Goal: Task Accomplishment & Management: Manage account settings

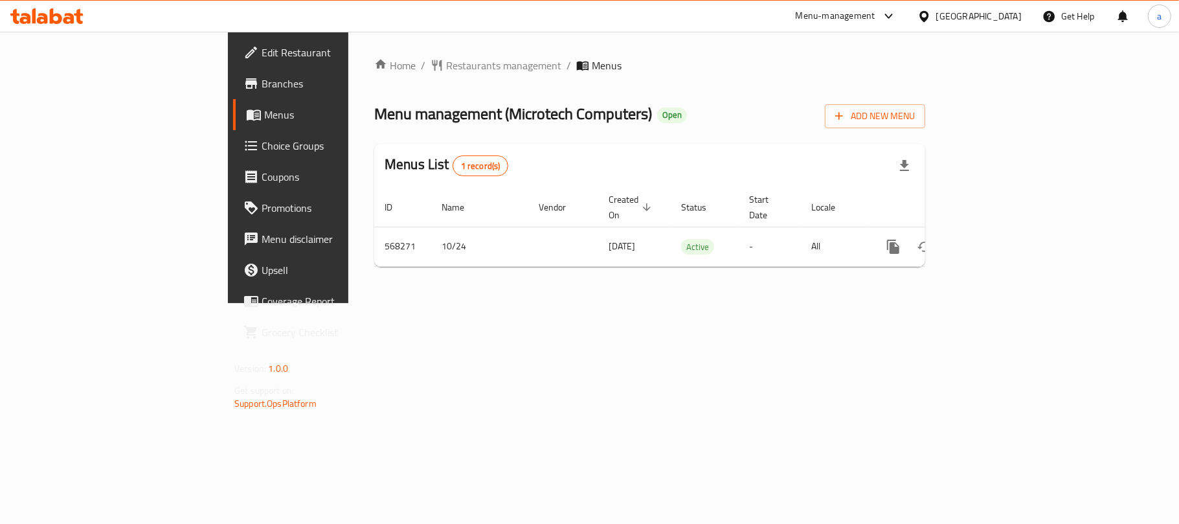
click at [994, 16] on div "[GEOGRAPHIC_DATA]" at bounding box center [978, 16] width 85 height 14
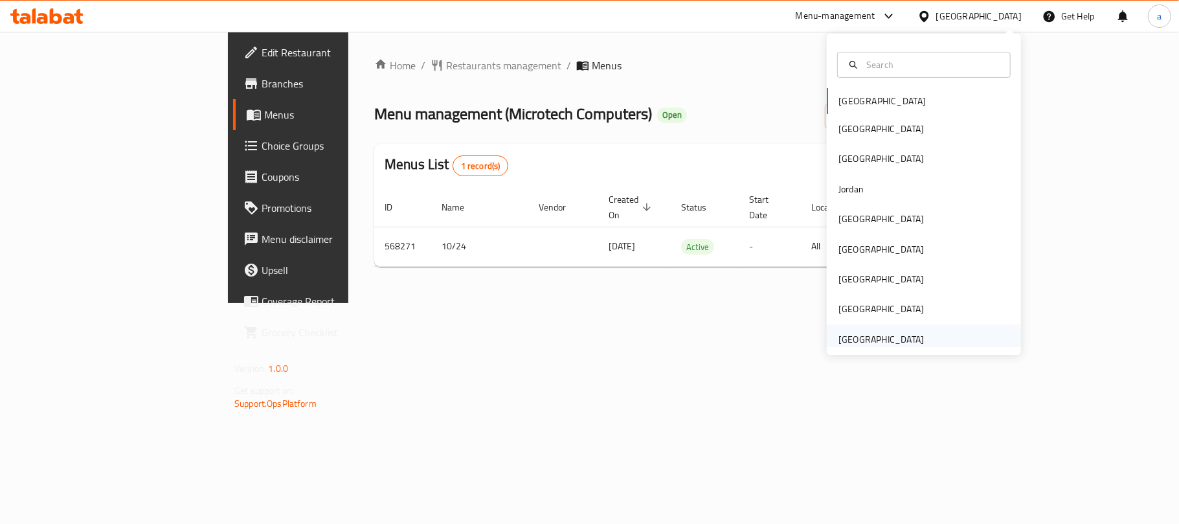
click at [854, 340] on div "[GEOGRAPHIC_DATA]" at bounding box center [880, 339] width 85 height 14
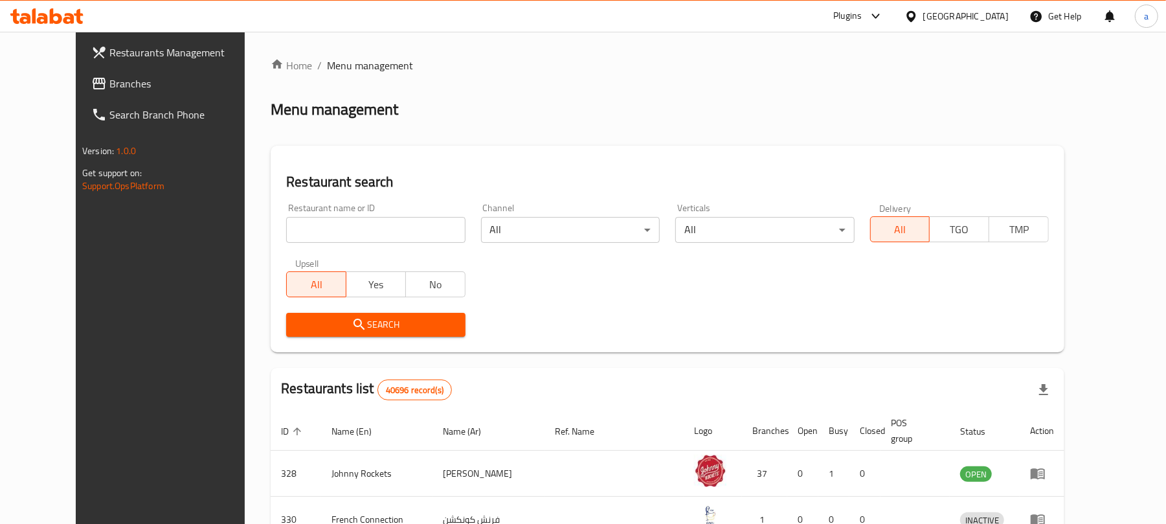
click at [109, 83] on span "Branches" at bounding box center [184, 84] width 151 height 16
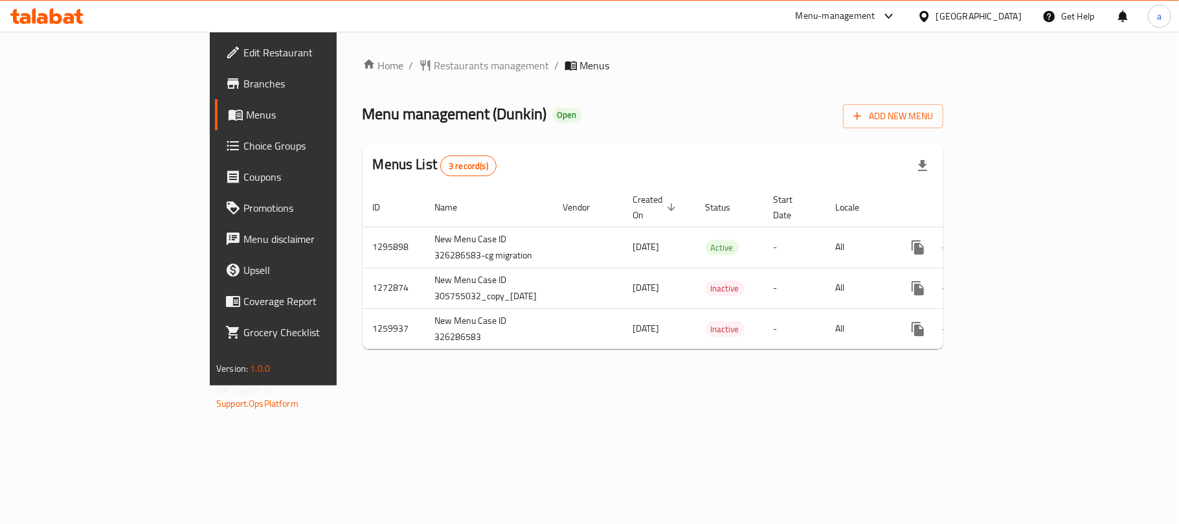
click at [54, 18] on icon at bounding box center [46, 16] width 73 height 16
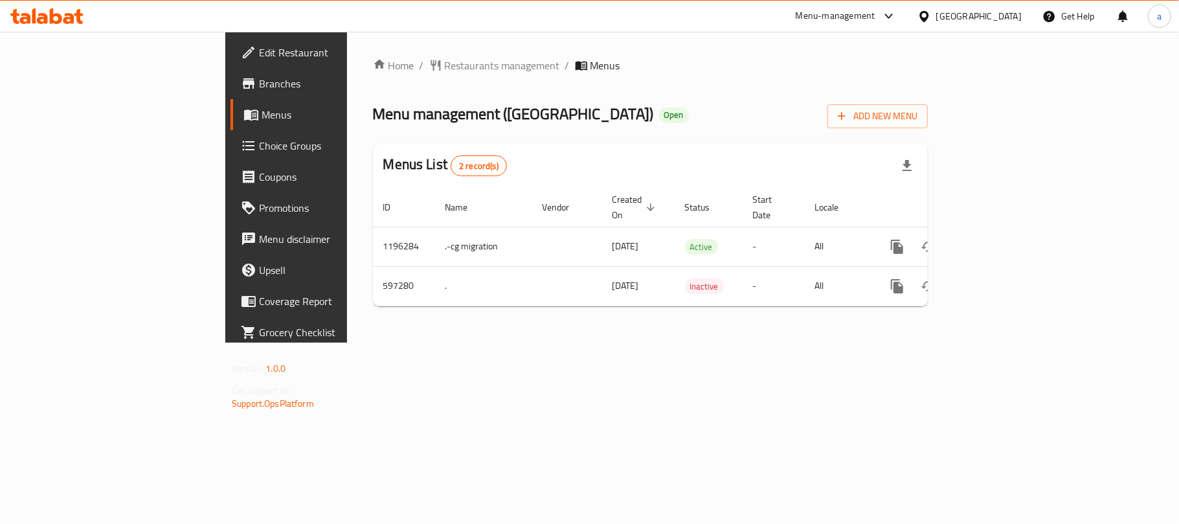
click at [982, 19] on div "[GEOGRAPHIC_DATA]" at bounding box center [978, 16] width 85 height 14
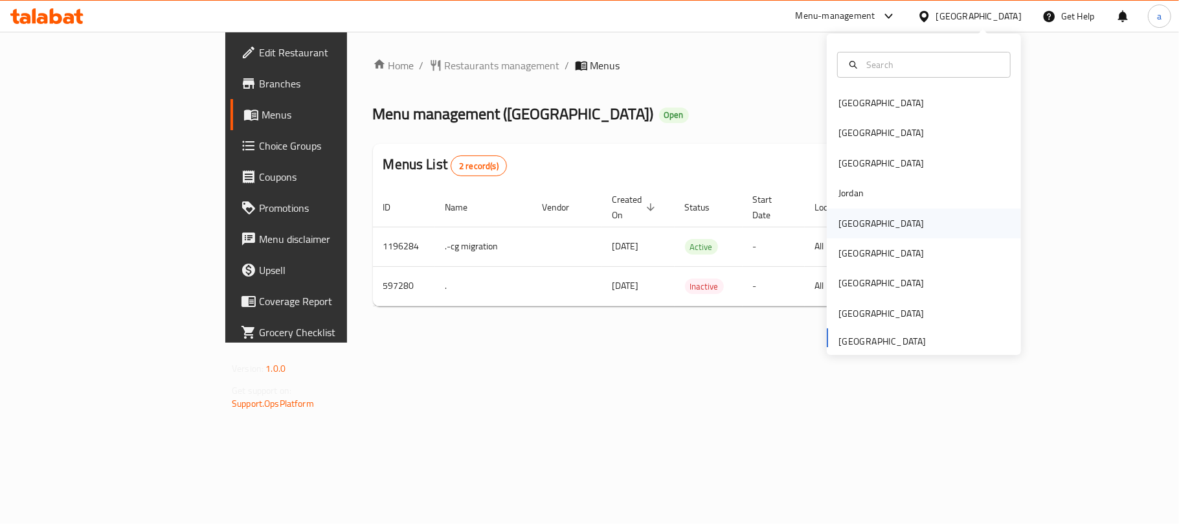
click at [850, 228] on div "Kuwait" at bounding box center [880, 223] width 85 height 14
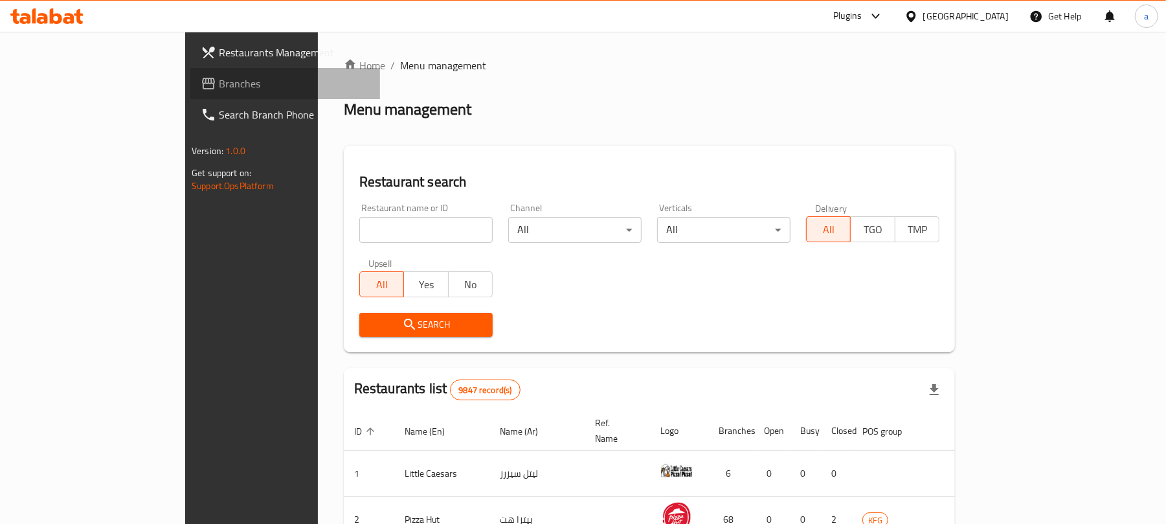
click at [219, 86] on span "Branches" at bounding box center [294, 84] width 151 height 16
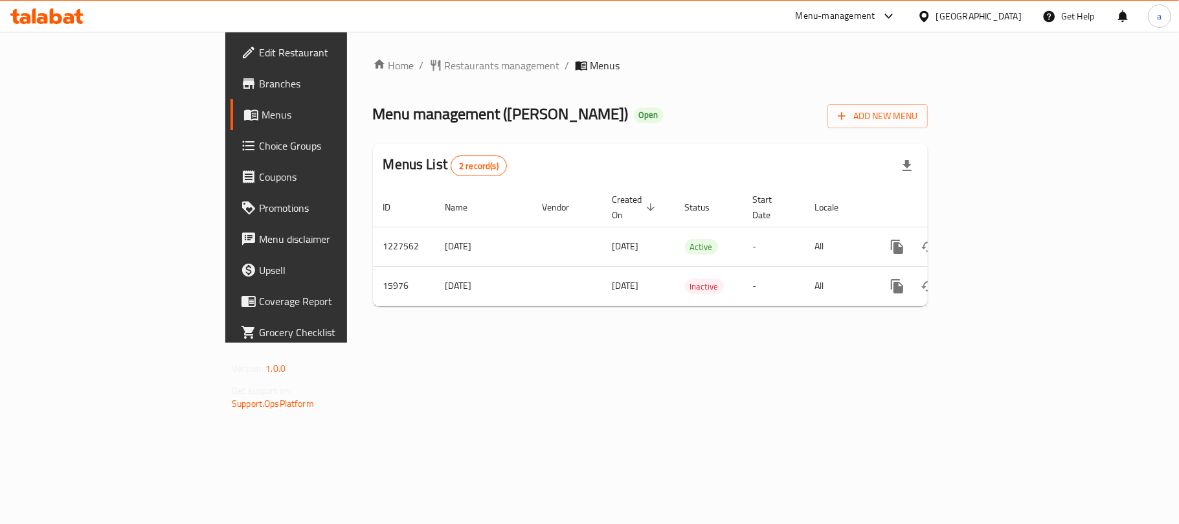
click at [1005, 19] on div "[GEOGRAPHIC_DATA]" at bounding box center [978, 16] width 85 height 14
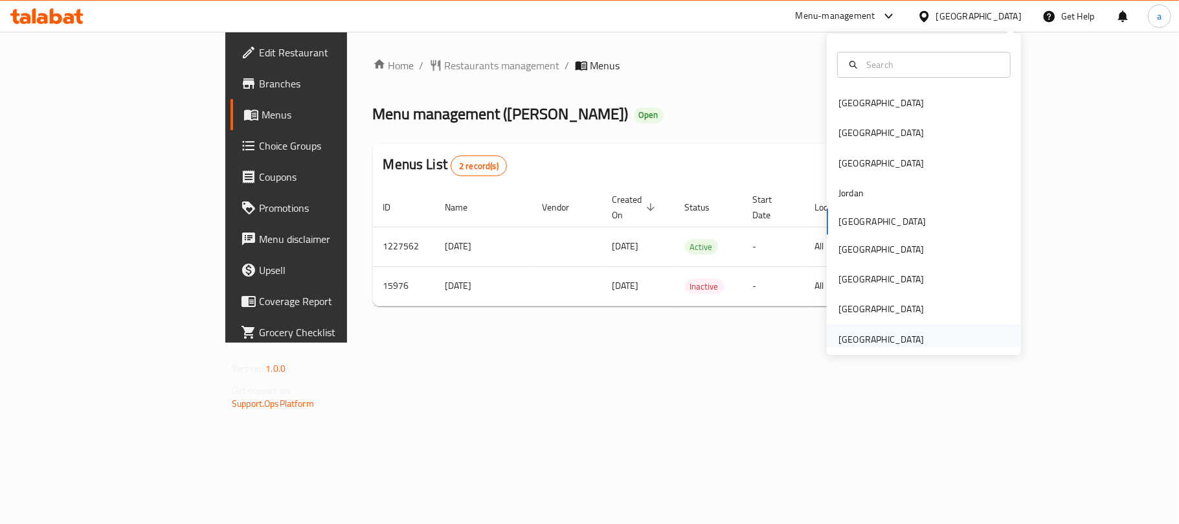
click at [860, 337] on div "[GEOGRAPHIC_DATA]" at bounding box center [880, 339] width 85 height 14
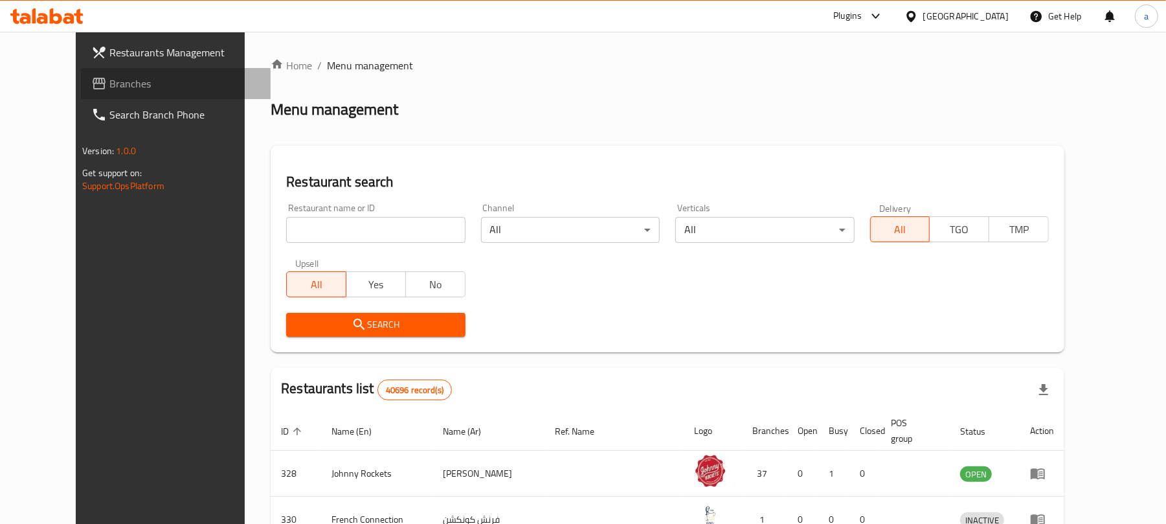
click at [109, 82] on span "Branches" at bounding box center [184, 84] width 151 height 16
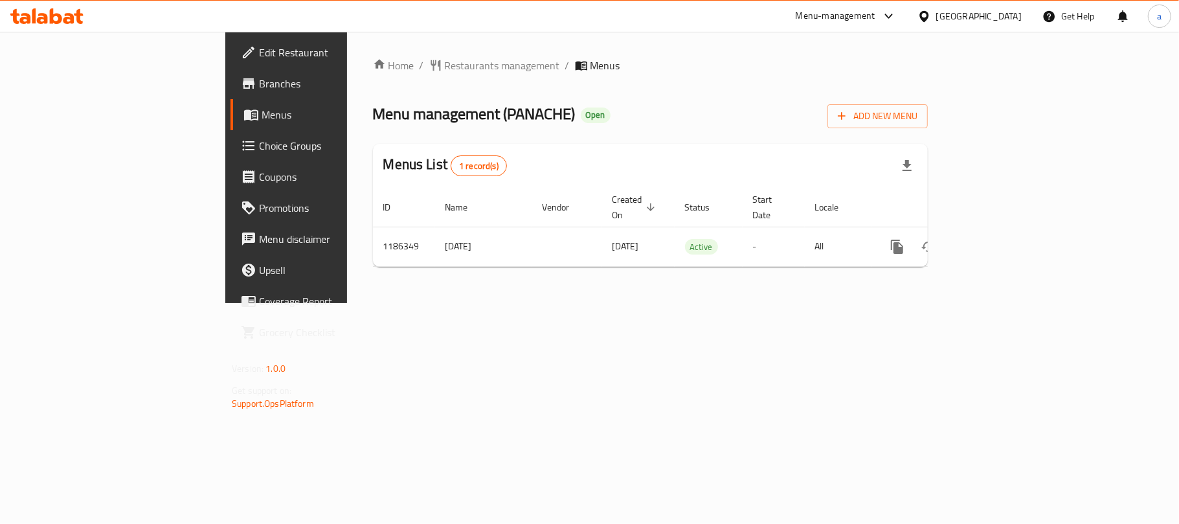
click at [1015, 19] on div "[GEOGRAPHIC_DATA]" at bounding box center [978, 16] width 85 height 14
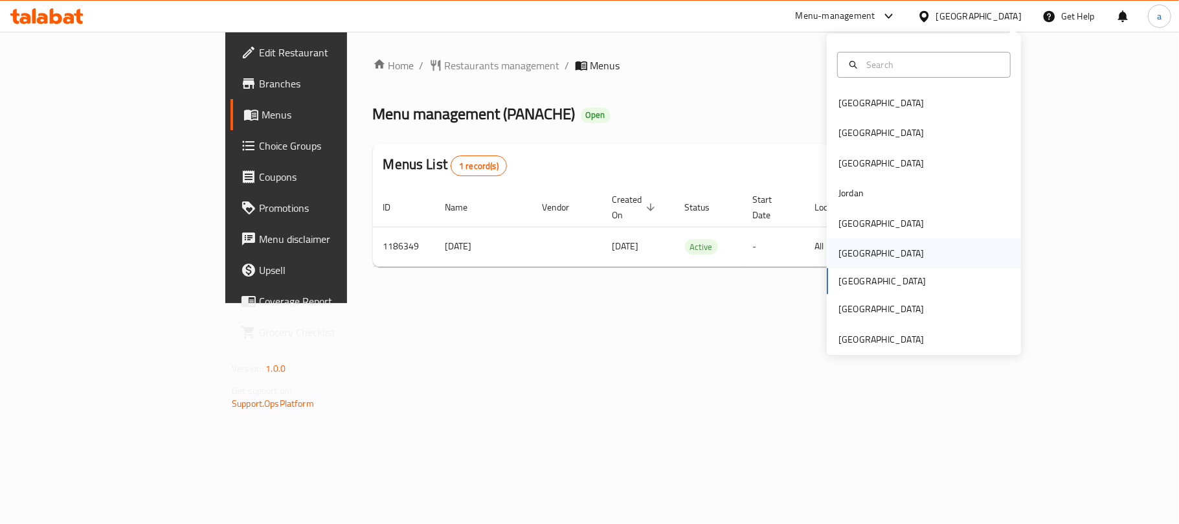
click at [862, 247] on div "[GEOGRAPHIC_DATA]" at bounding box center [924, 253] width 194 height 30
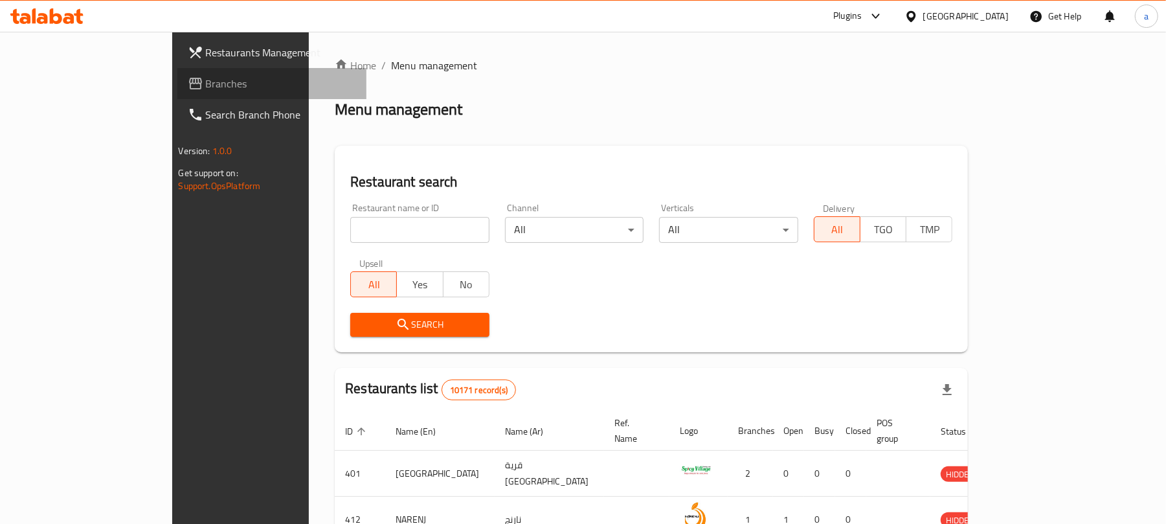
click at [206, 83] on span "Branches" at bounding box center [281, 84] width 151 height 16
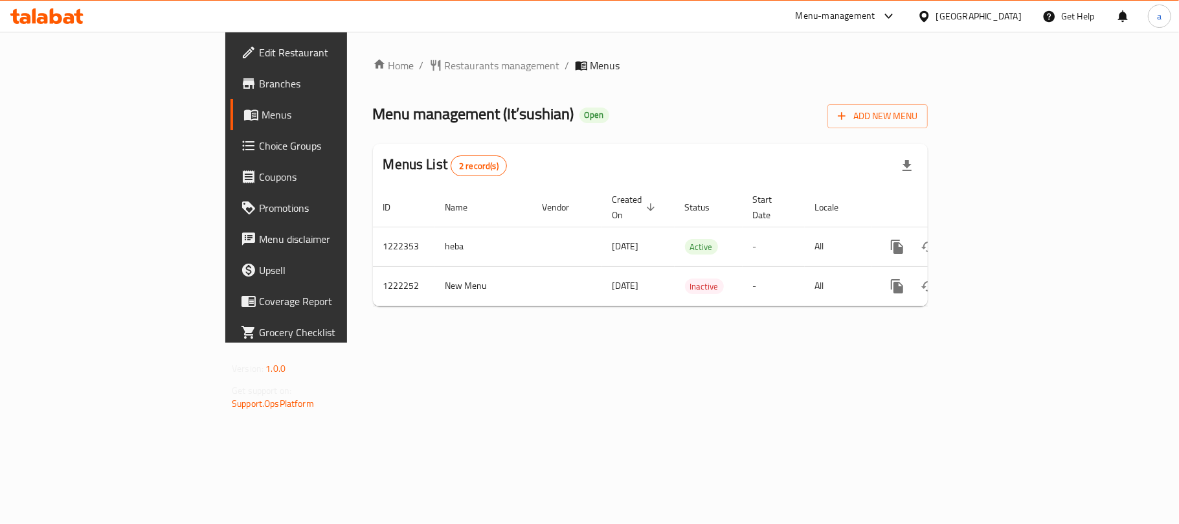
click at [1008, 17] on div "[GEOGRAPHIC_DATA]" at bounding box center [978, 16] width 85 height 14
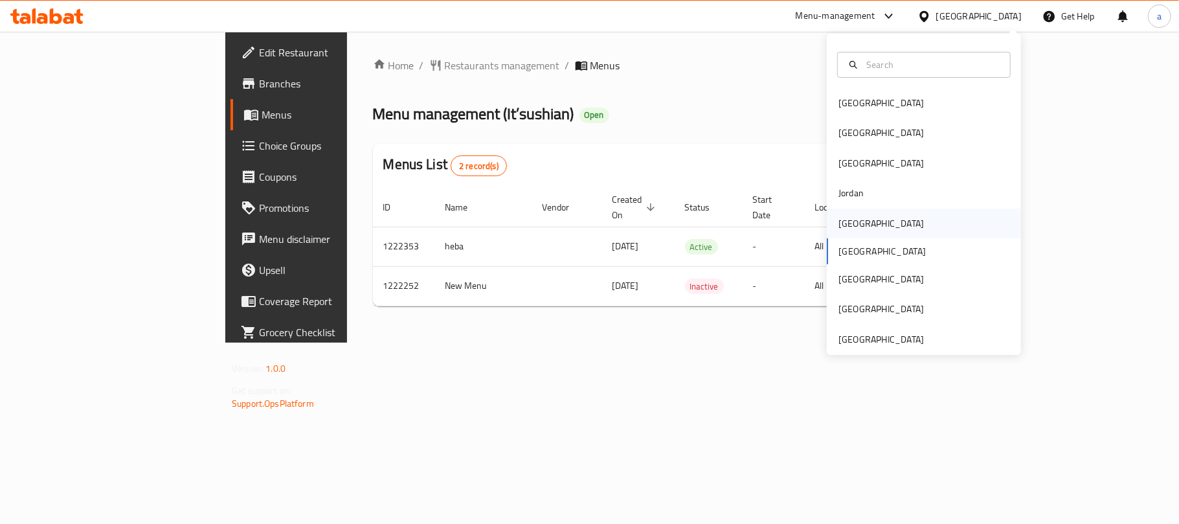
click at [876, 216] on div "[GEOGRAPHIC_DATA]" at bounding box center [924, 223] width 194 height 30
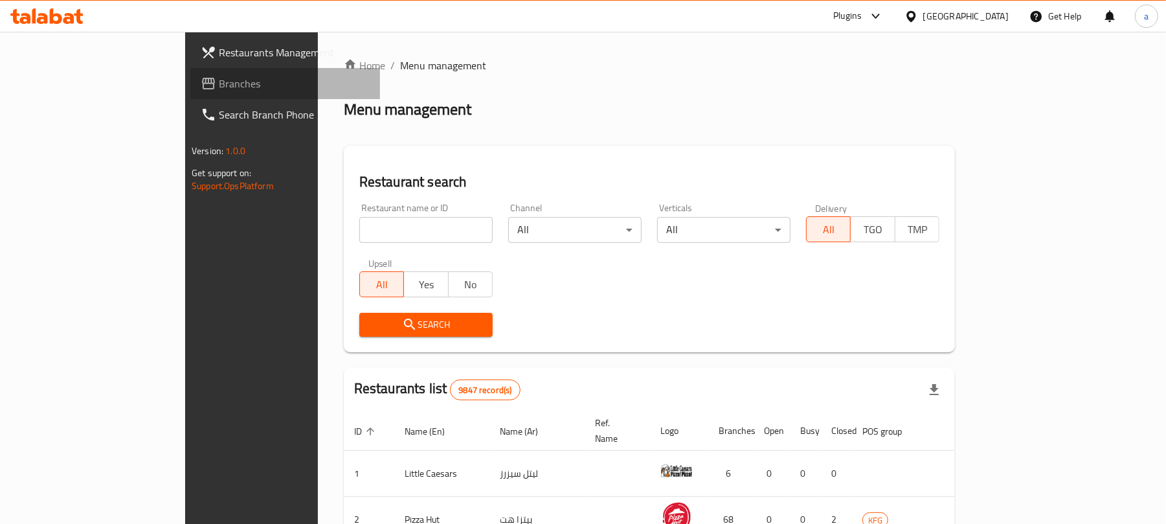
click at [219, 80] on span "Branches" at bounding box center [294, 84] width 151 height 16
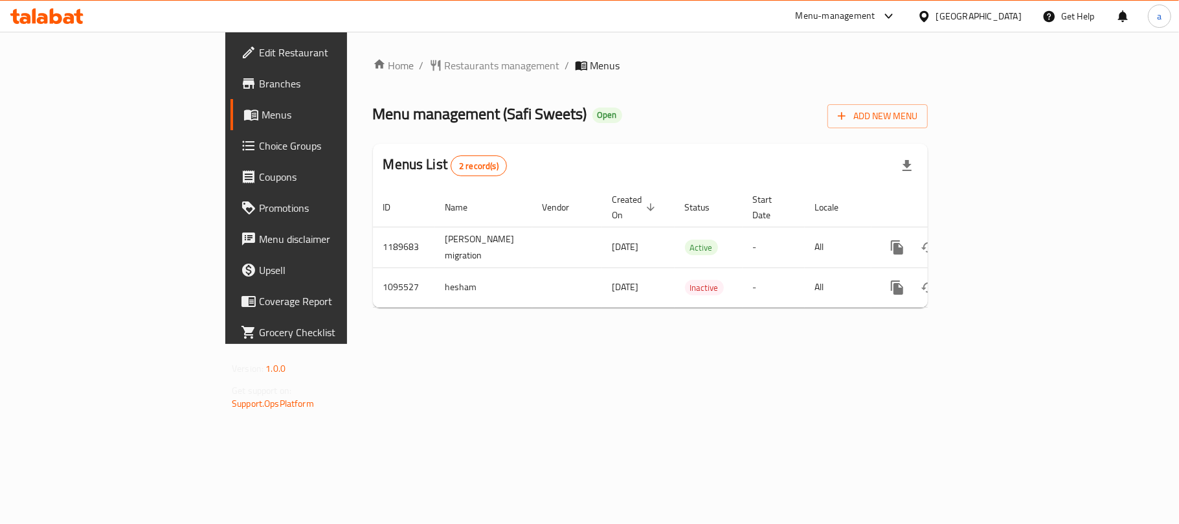
drag, startPoint x: 994, startPoint y: 11, endPoint x: 998, endPoint y: 21, distance: 11.1
click at [994, 11] on div "[GEOGRAPHIC_DATA]" at bounding box center [978, 16] width 85 height 14
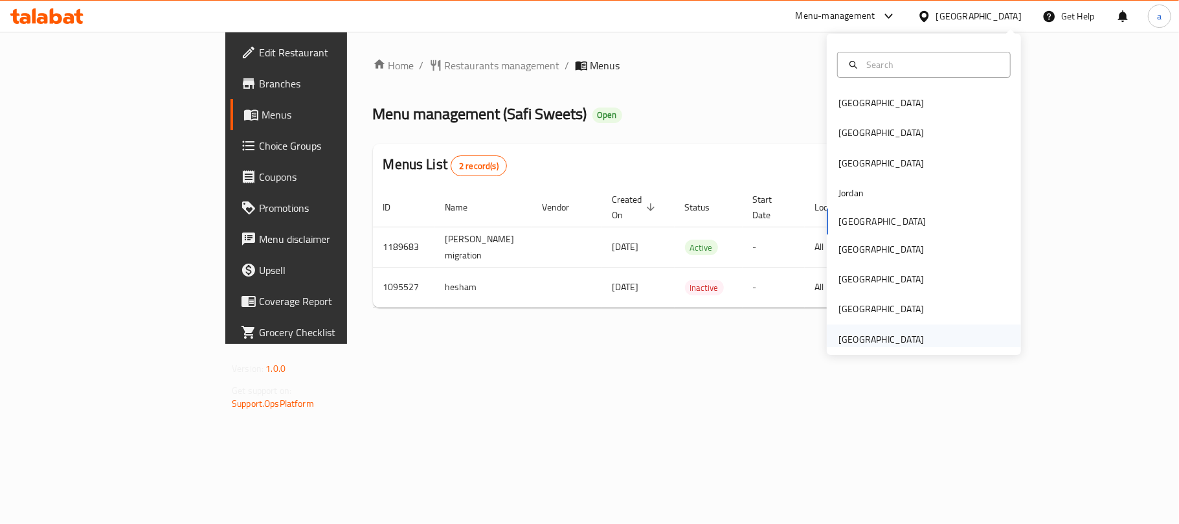
click at [861, 338] on div "[GEOGRAPHIC_DATA]" at bounding box center [880, 339] width 85 height 14
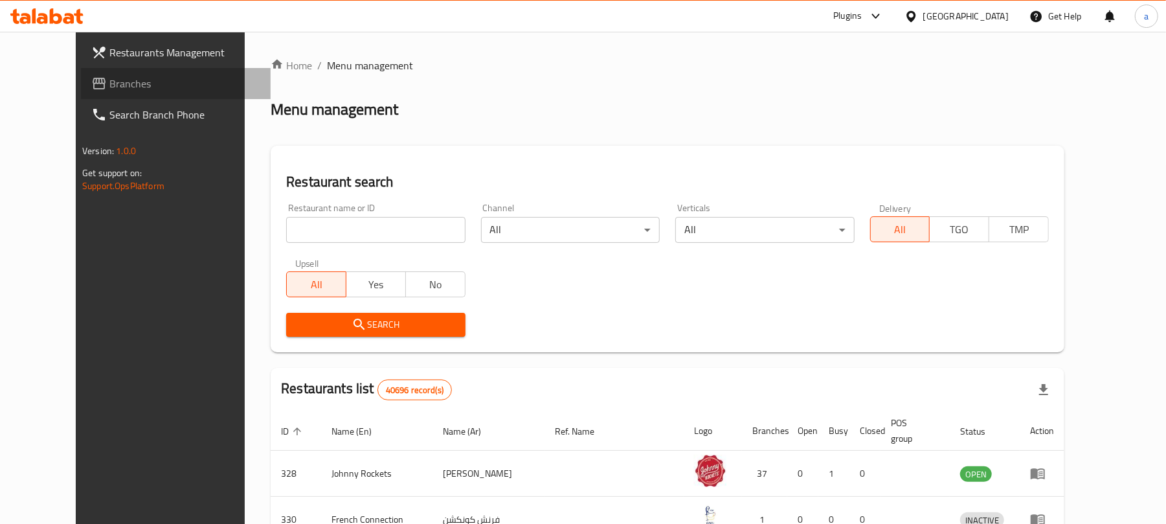
click at [109, 86] on span "Branches" at bounding box center [184, 84] width 151 height 16
